Goal: Task Accomplishment & Management: Manage account settings

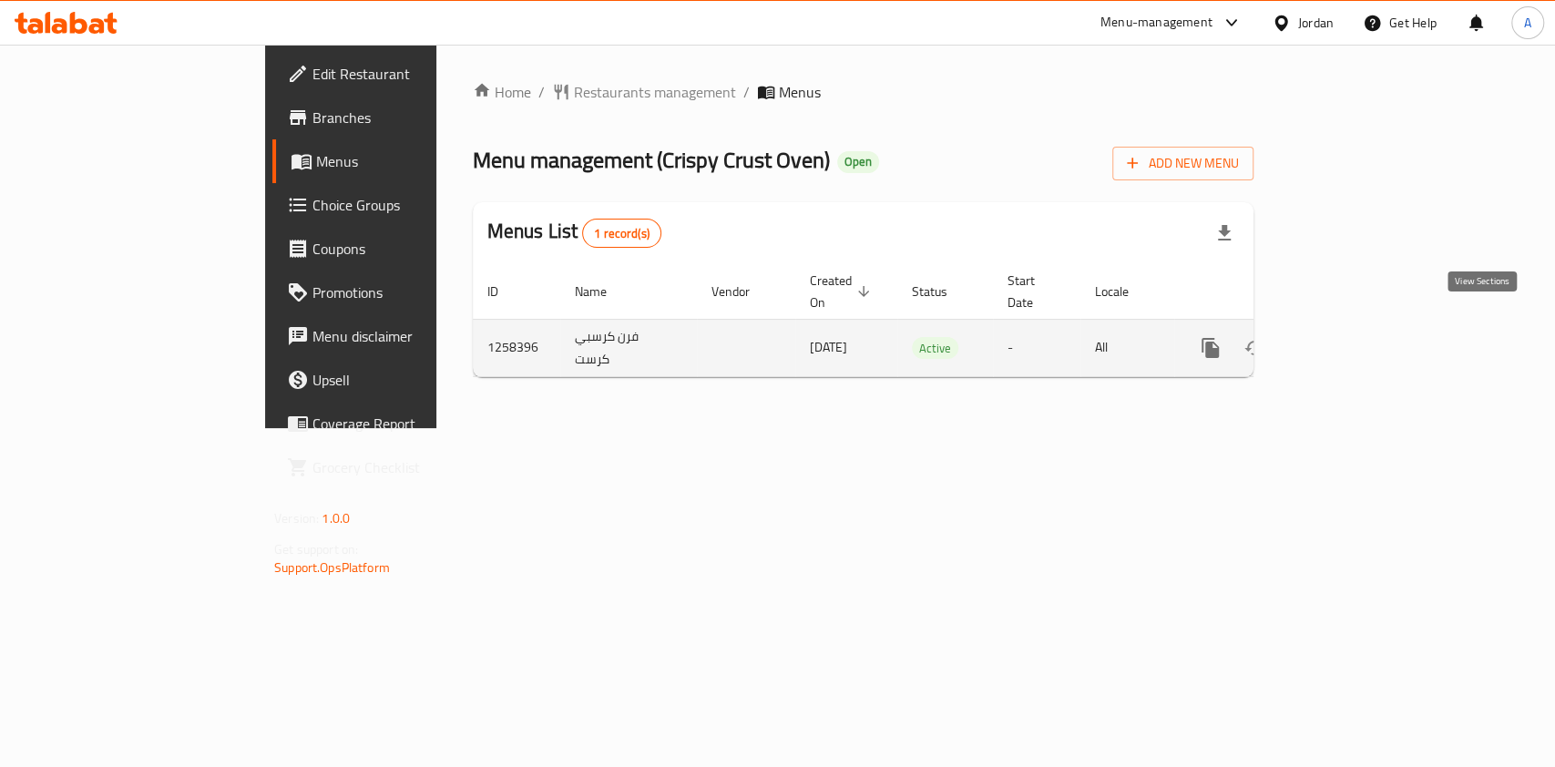
click at [1364, 340] on link "enhanced table" at bounding box center [1342, 348] width 44 height 44
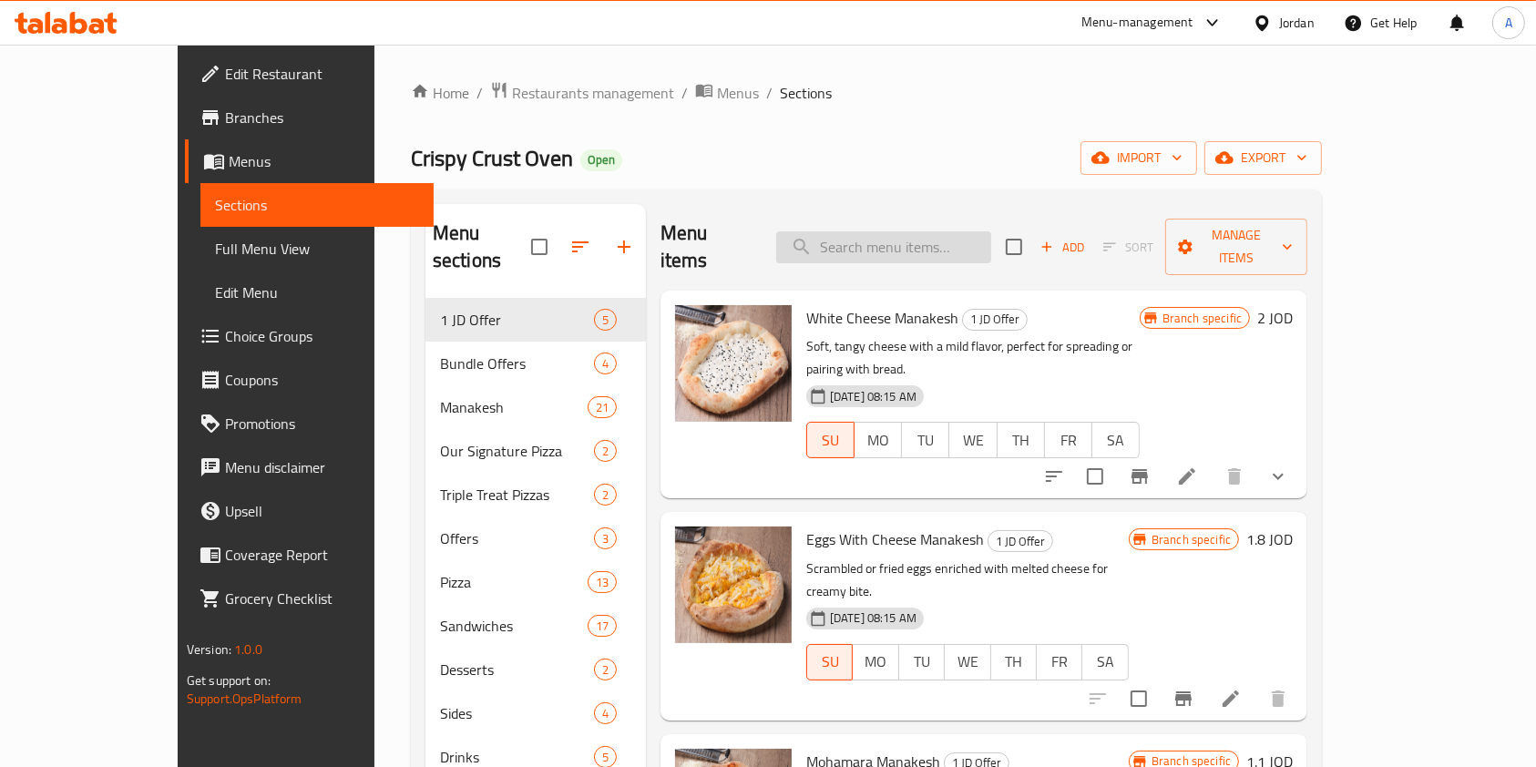
click at [900, 237] on input "search" at bounding box center [883, 247] width 215 height 32
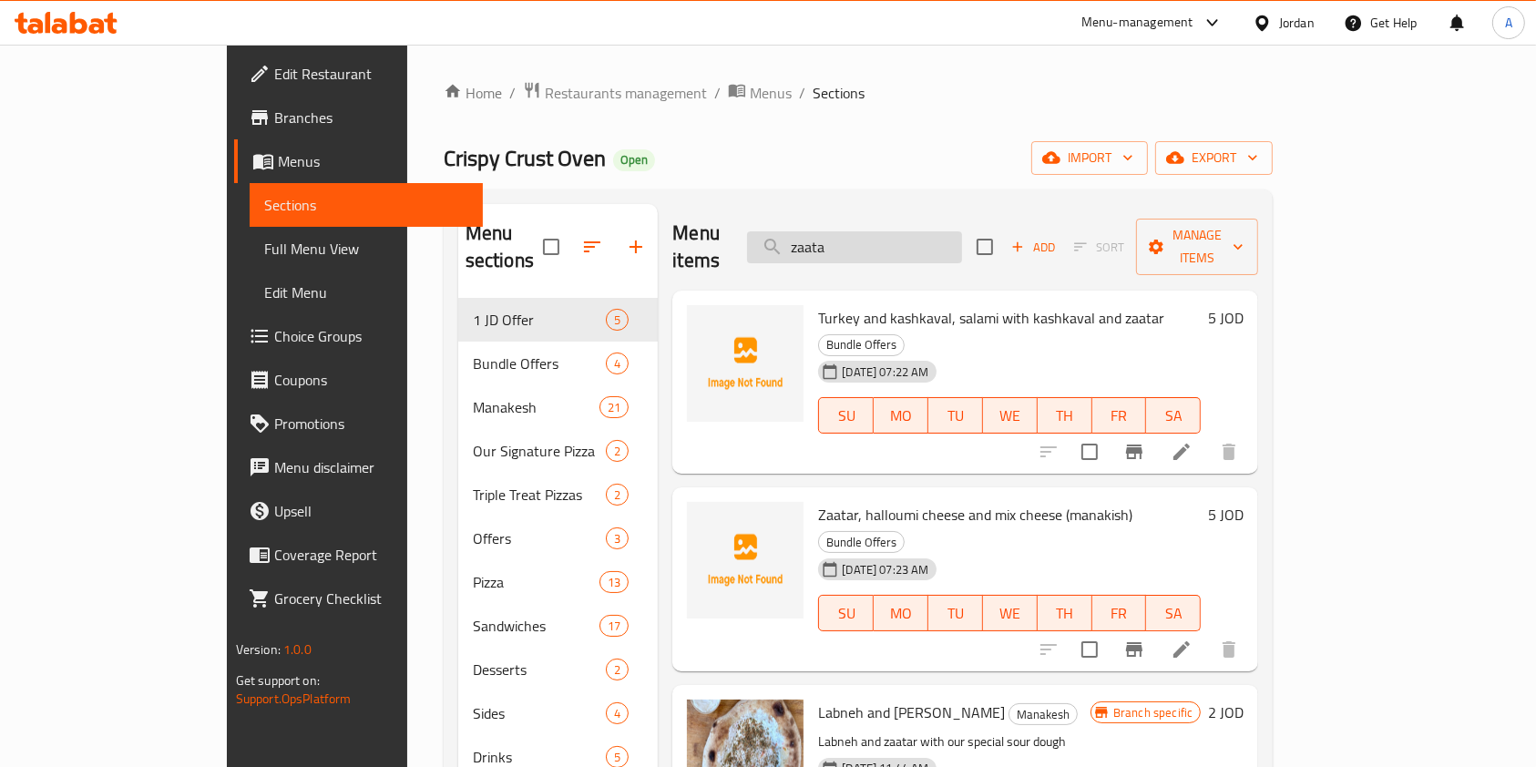
type input "zaata"
click at [931, 234] on input "zaata" at bounding box center [854, 247] width 215 height 32
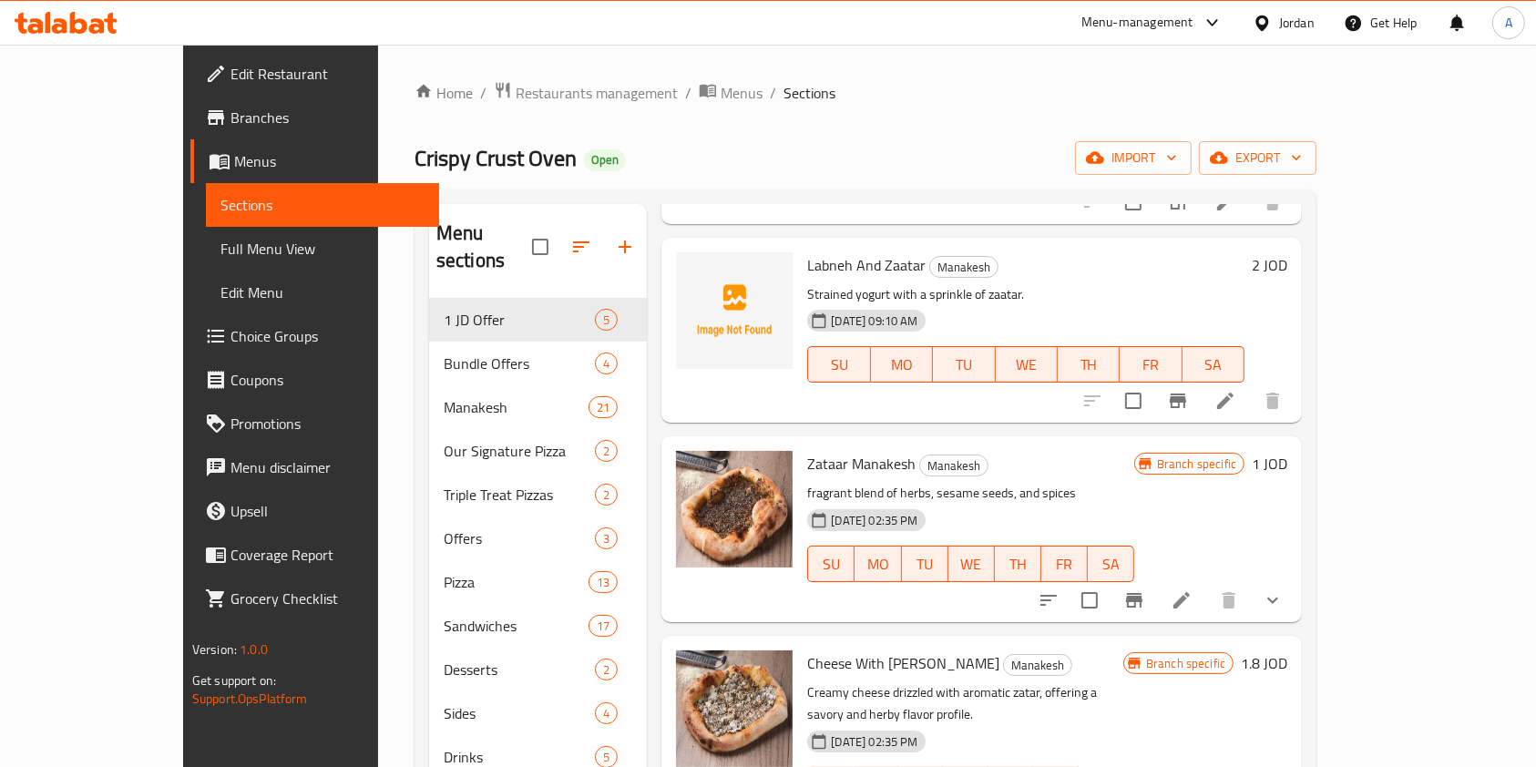
scroll to position [825, 0]
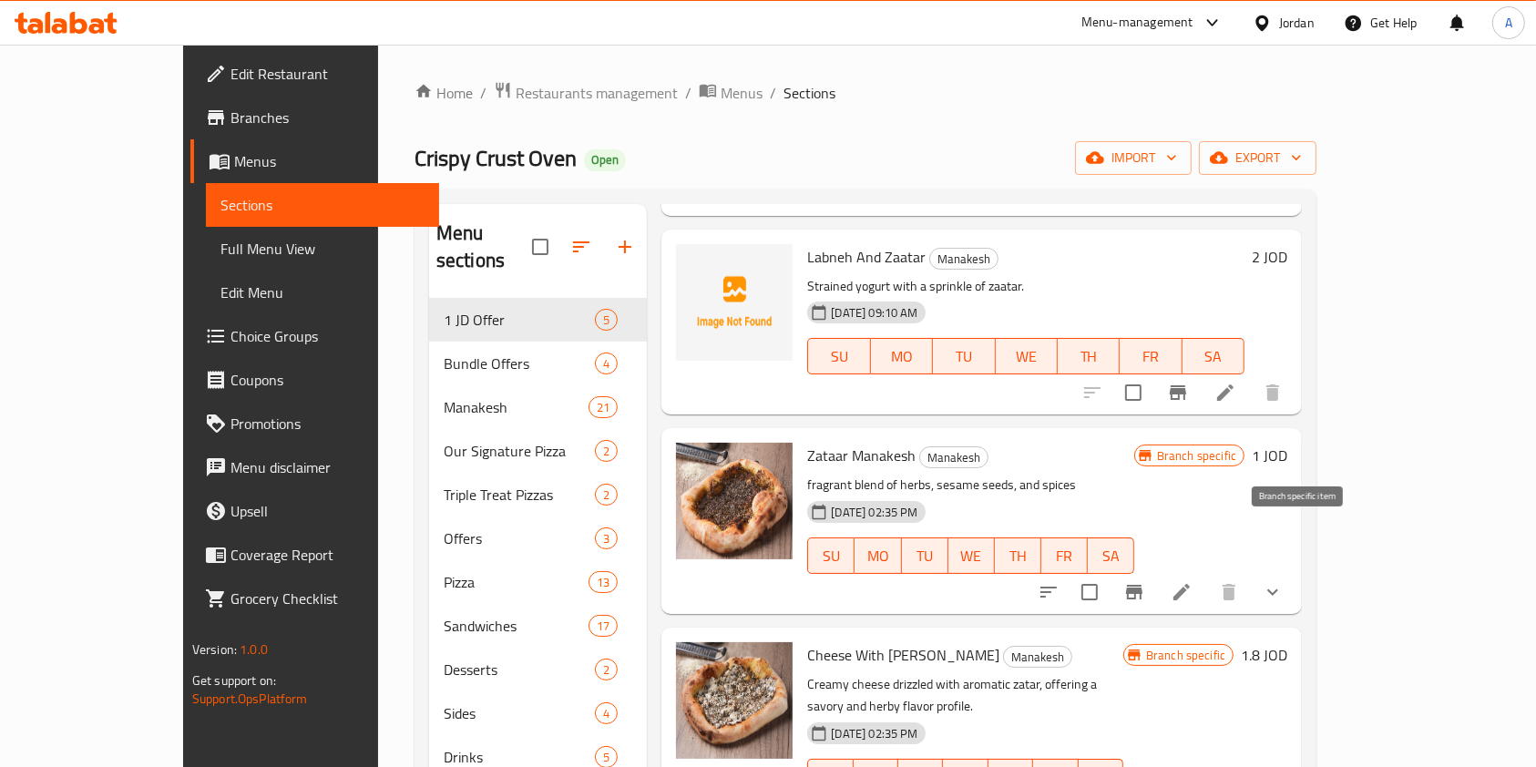
type input "زعتر"
click at [1145, 581] on icon "Branch-specific-item" at bounding box center [1134, 592] width 22 height 22
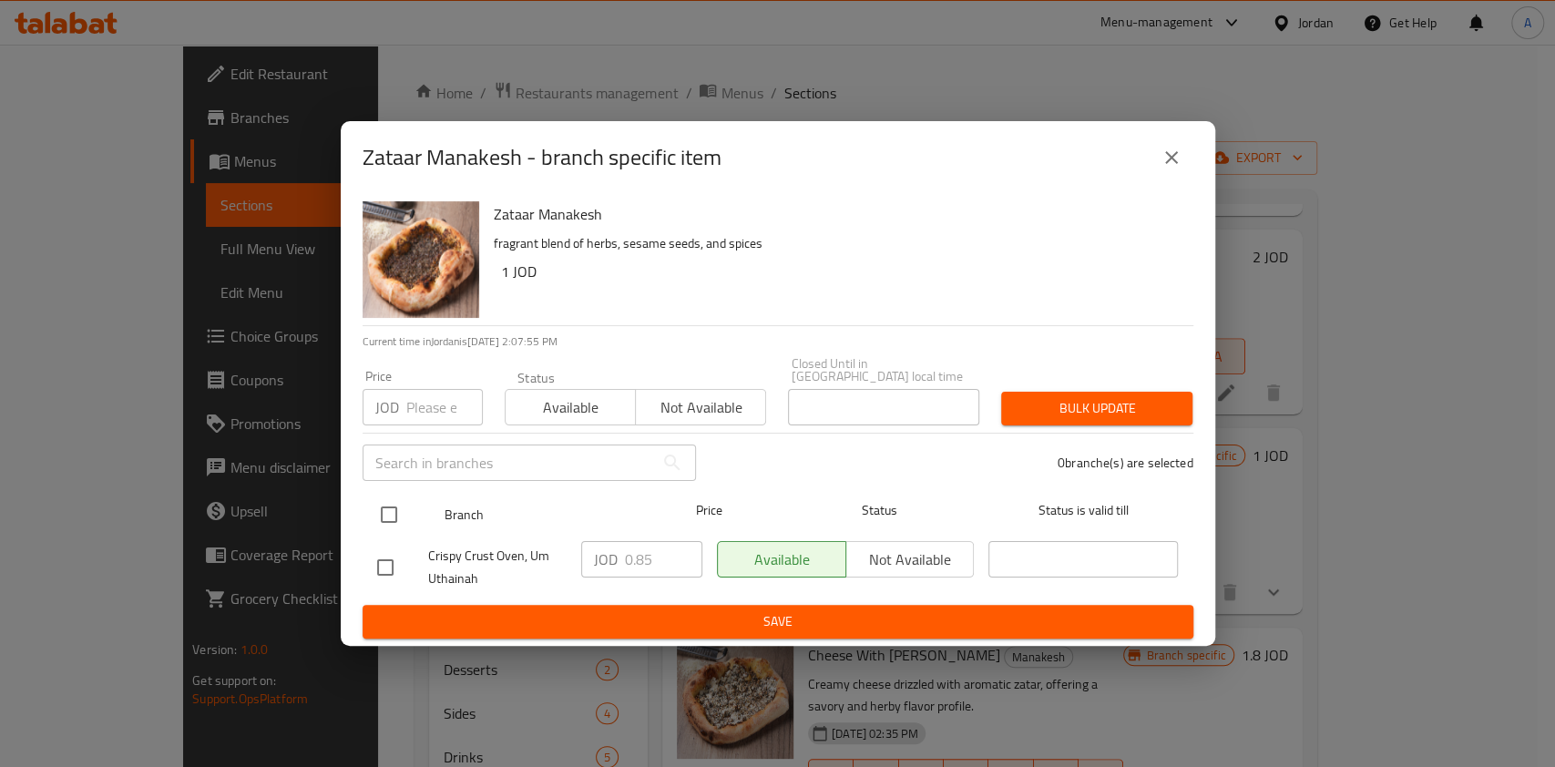
click at [385, 514] on input "checkbox" at bounding box center [389, 515] width 38 height 38
checkbox input "true"
click at [662, 550] on input "0.85" at bounding box center [663, 559] width 77 height 36
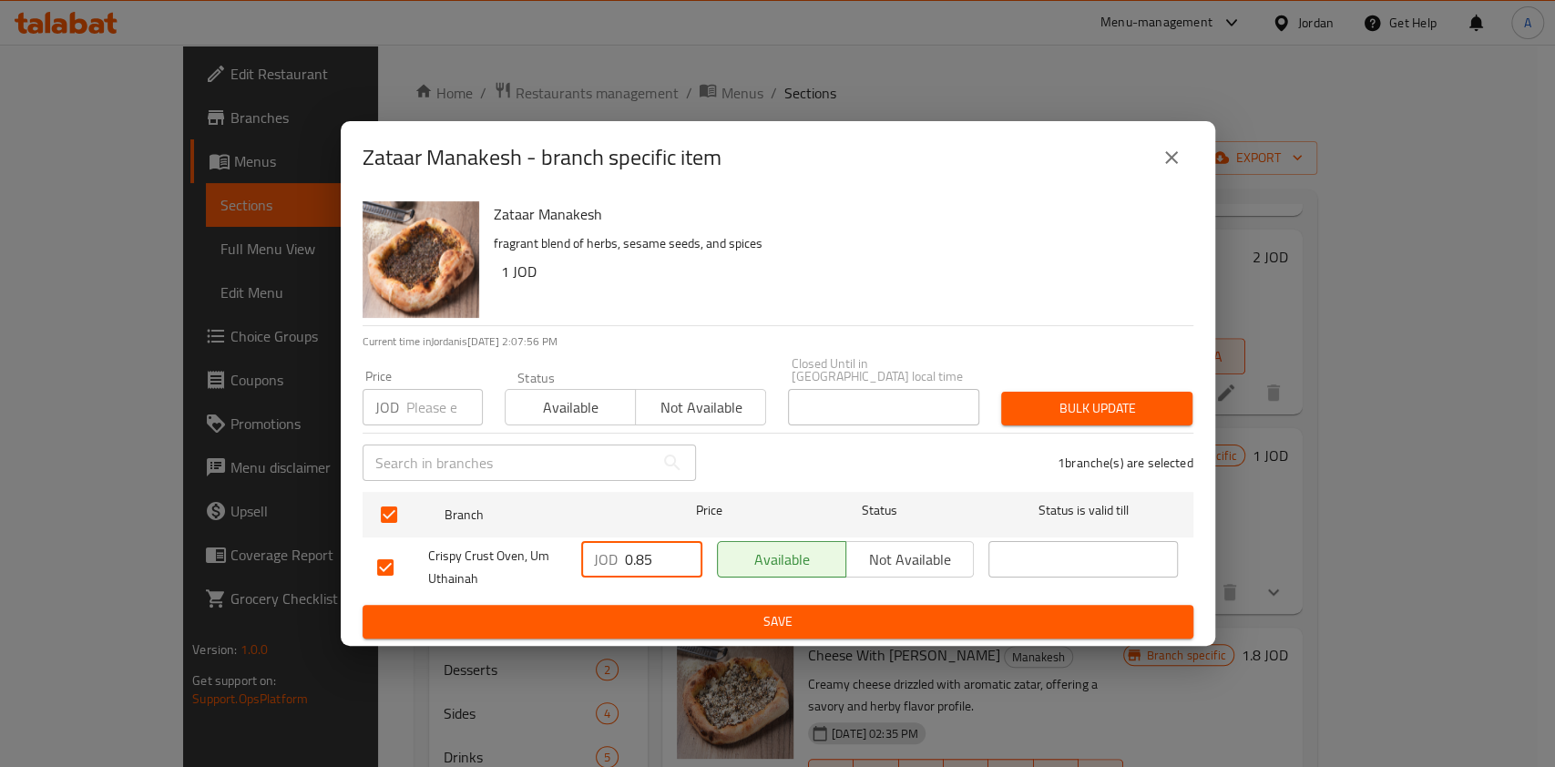
click at [662, 550] on input "0.85" at bounding box center [663, 559] width 77 height 36
type input "1"
click at [734, 610] on span "Save" at bounding box center [778, 621] width 802 height 23
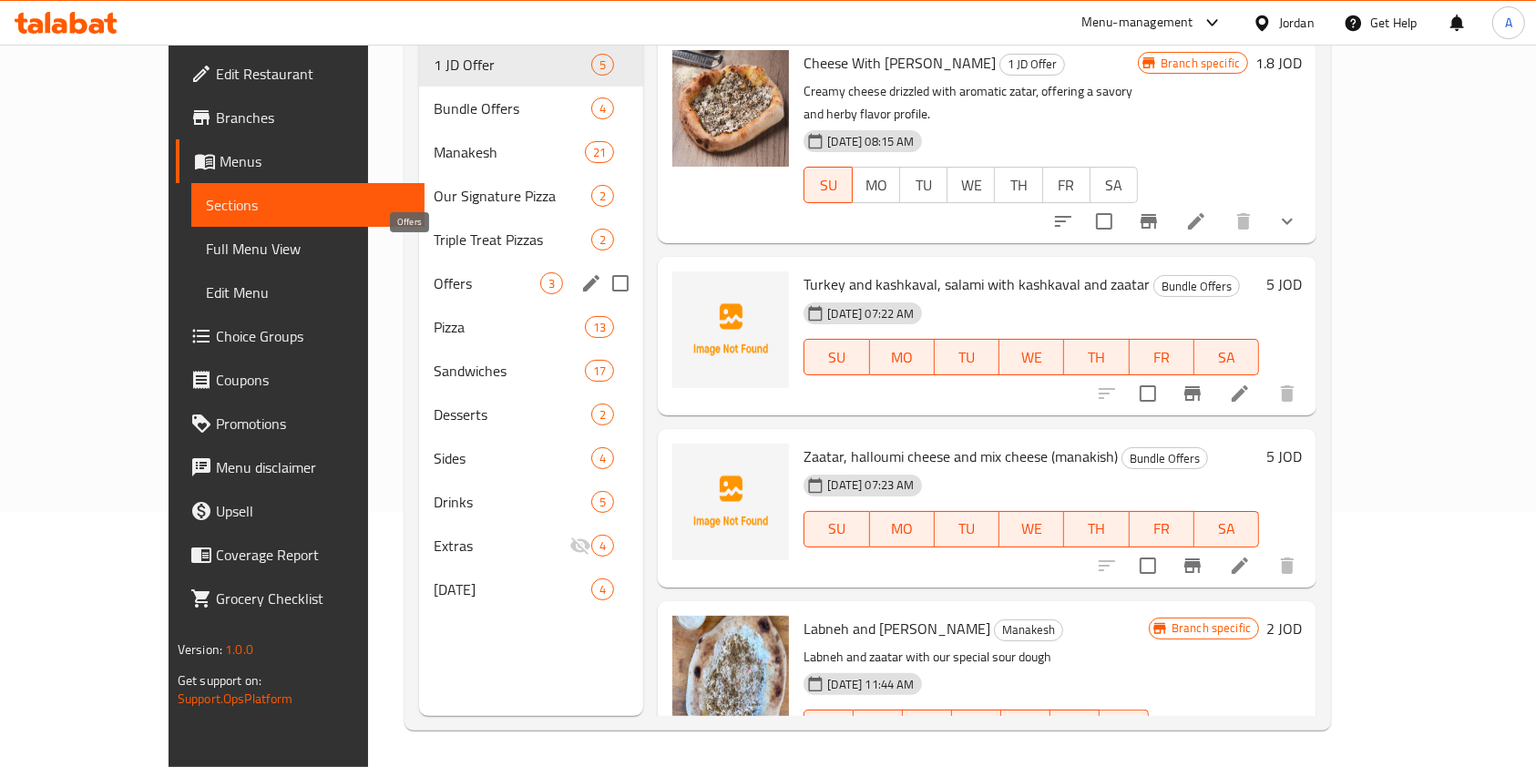
scroll to position [0, 0]
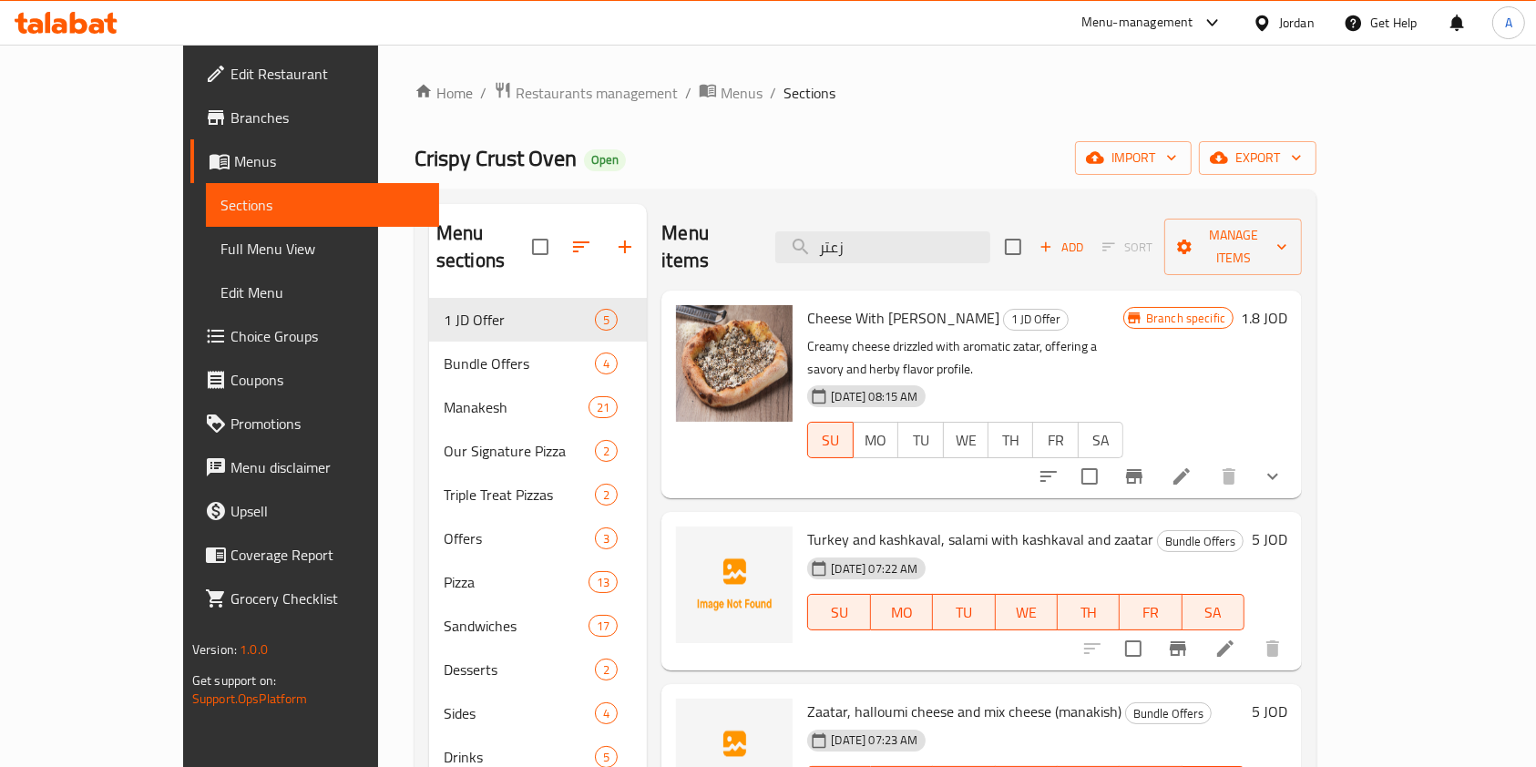
click at [491, 77] on div "Home / Restaurants management / Menus / Sections Crispy Crust Oven Open import …" at bounding box center [865, 533] width 975 height 977
click at [516, 92] on span "Restaurants management" at bounding box center [597, 93] width 162 height 22
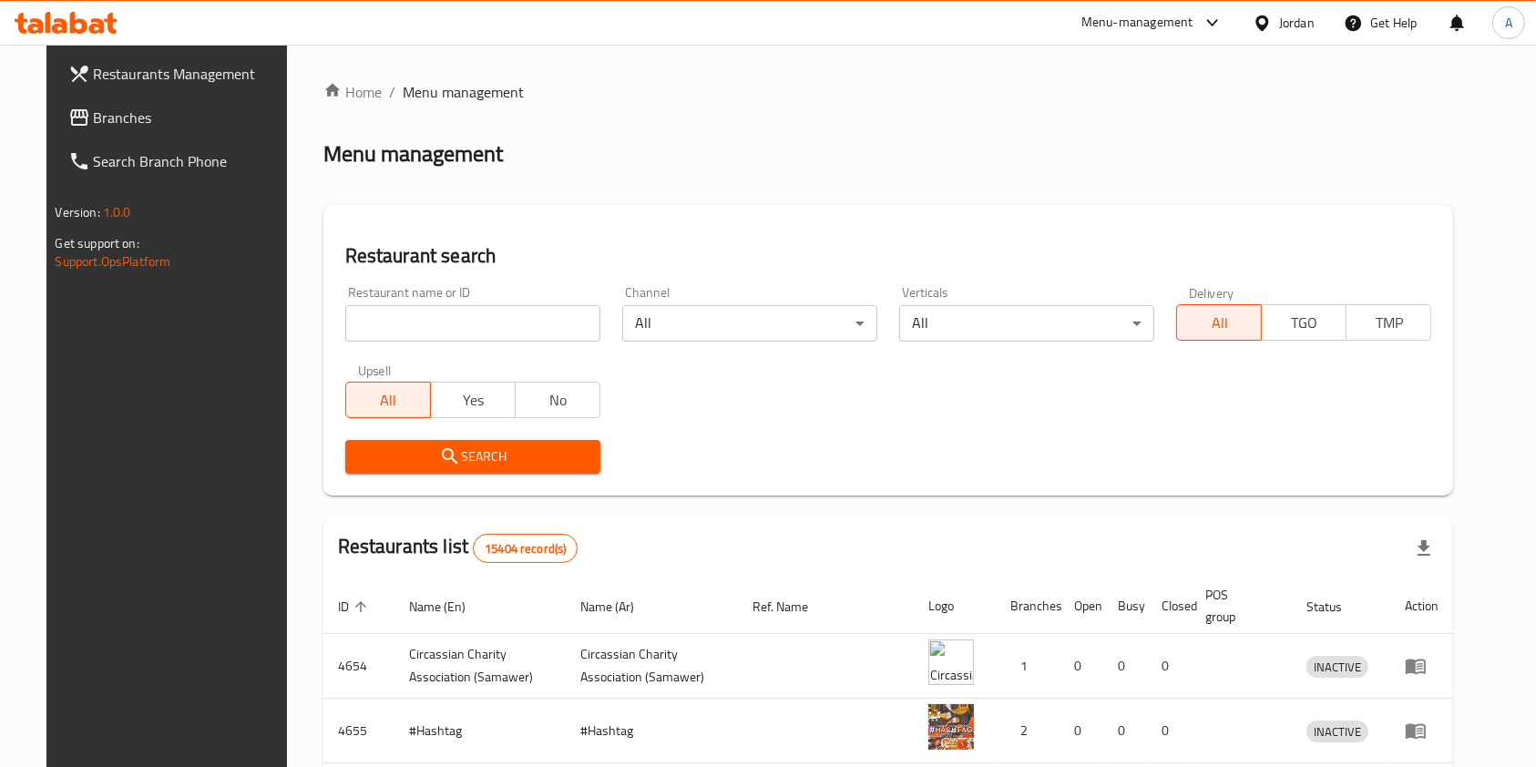
click at [480, 324] on input "search" at bounding box center [472, 323] width 255 height 36
type input "ف"
type input "the cott"
click button "Search" at bounding box center [472, 457] width 255 height 34
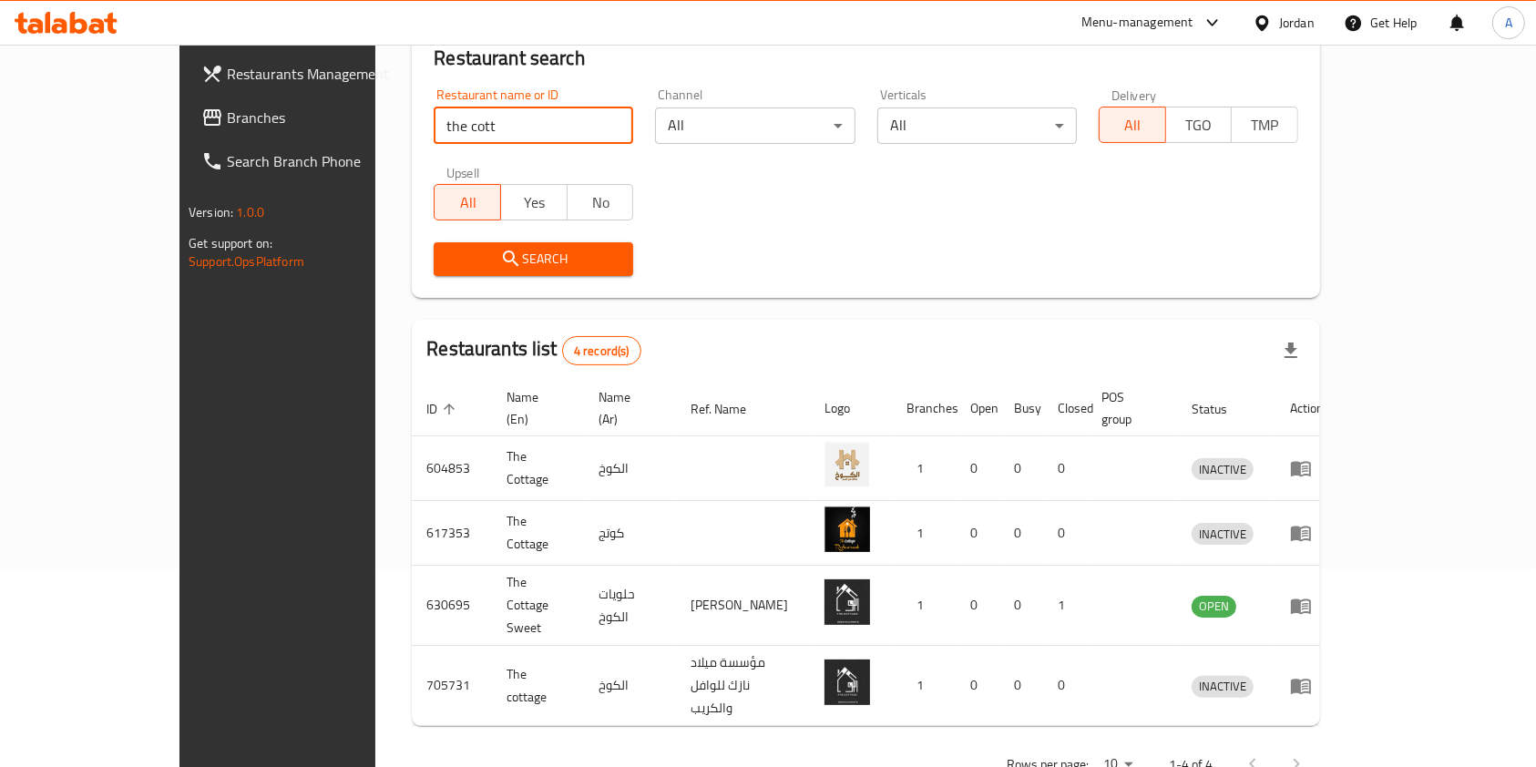
scroll to position [200, 0]
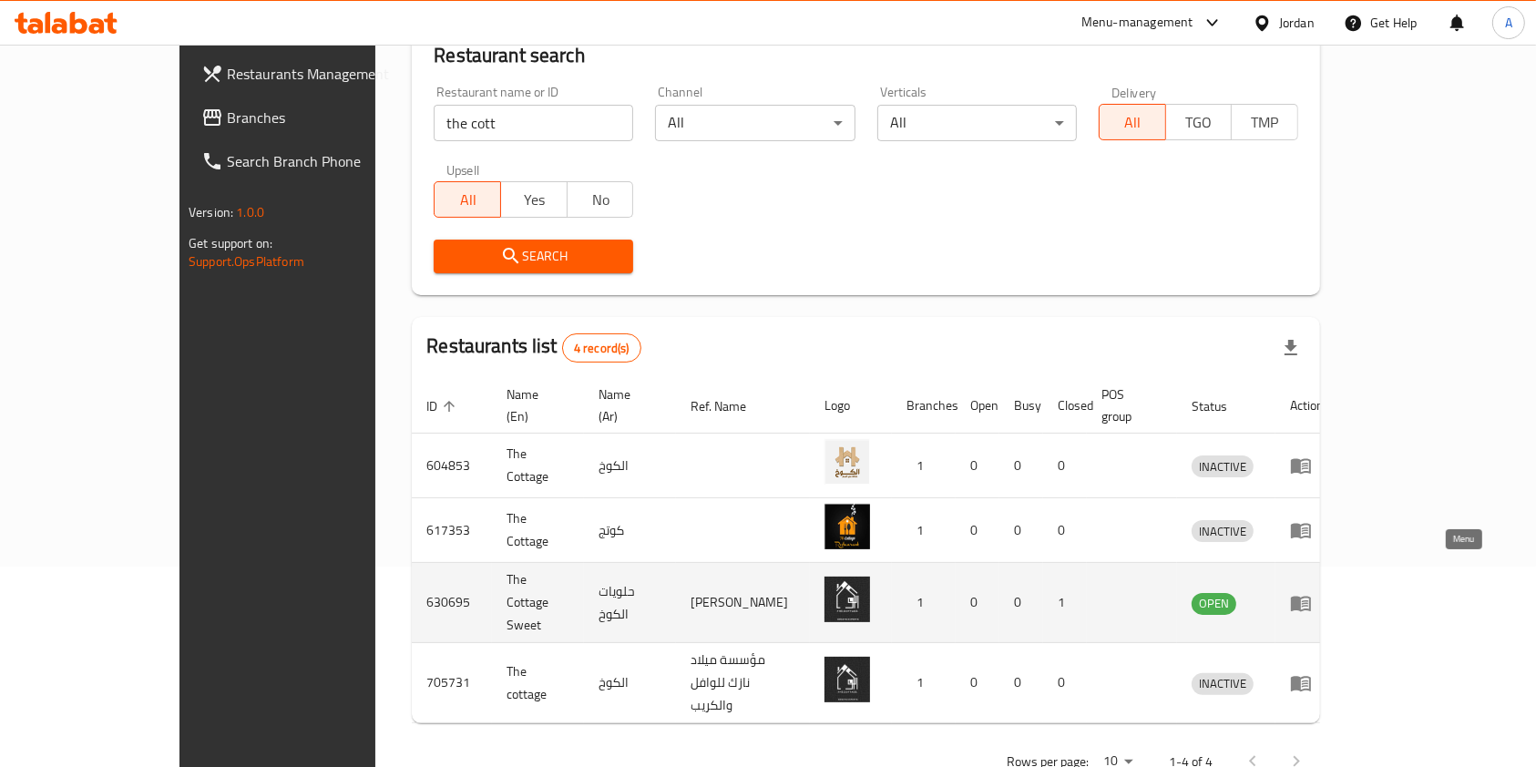
click at [1312, 592] on icon "enhanced table" at bounding box center [1301, 603] width 22 height 22
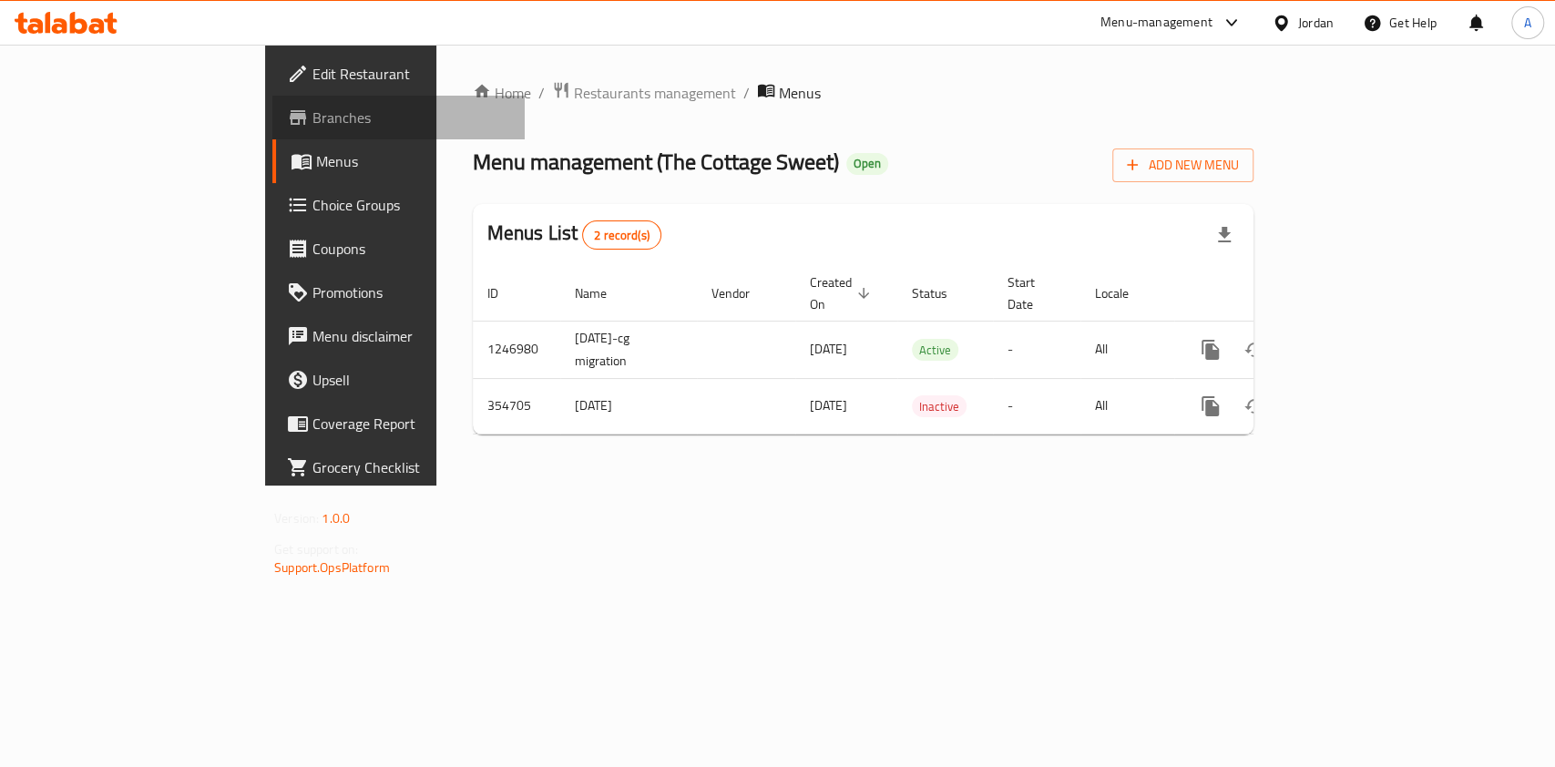
click at [312, 110] on span "Branches" at bounding box center [411, 118] width 198 height 22
